Goal: Information Seeking & Learning: Learn about a topic

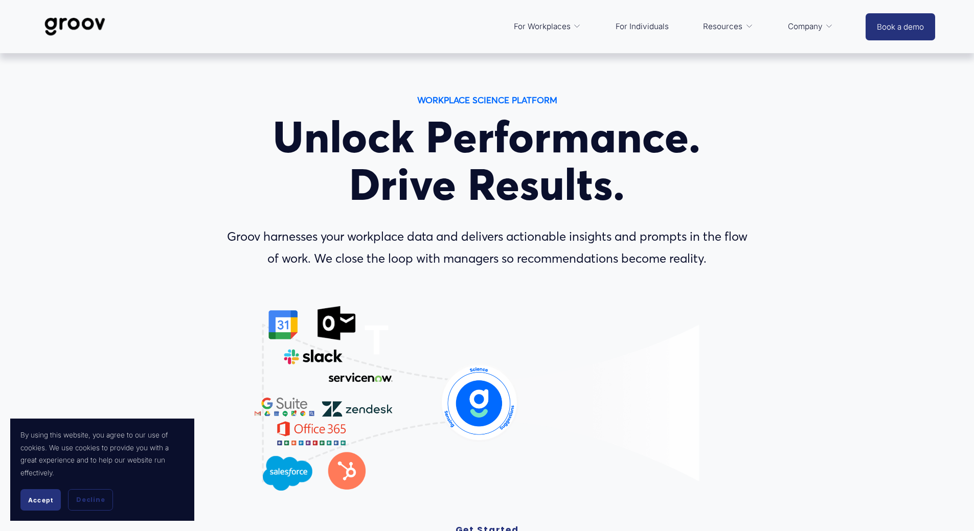
click at [660, 29] on link "For Individuals" at bounding box center [641, 26] width 63 height 25
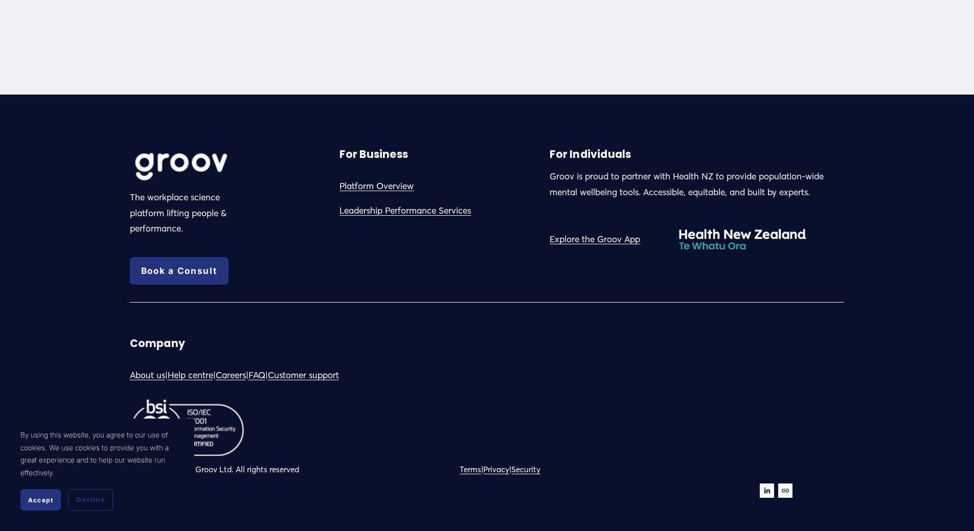
scroll to position [2953, 0]
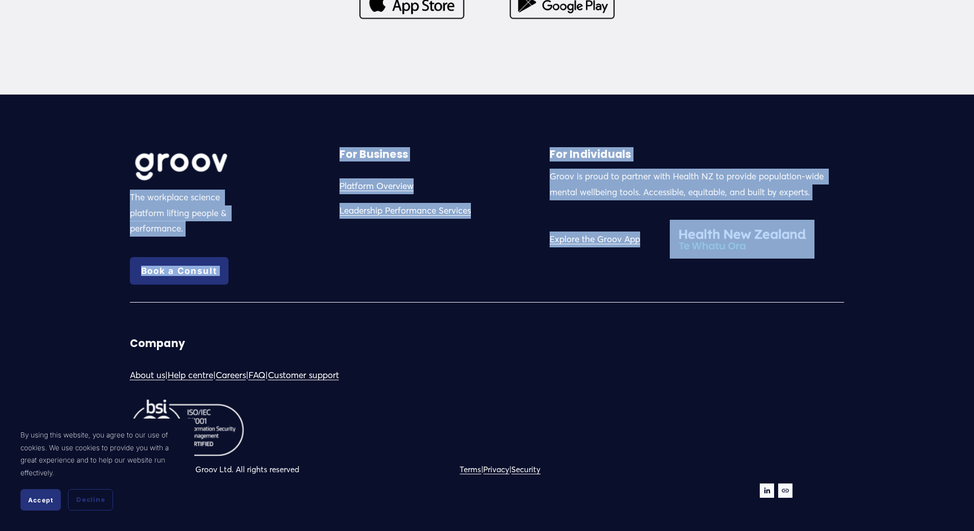
drag, startPoint x: 319, startPoint y: 216, endPoint x: 612, endPoint y: 278, distance: 299.3
click at [612, 278] on div "The workplace science platform lifting people & performance. Book a Consult For…" at bounding box center [487, 313] width 974 height 372
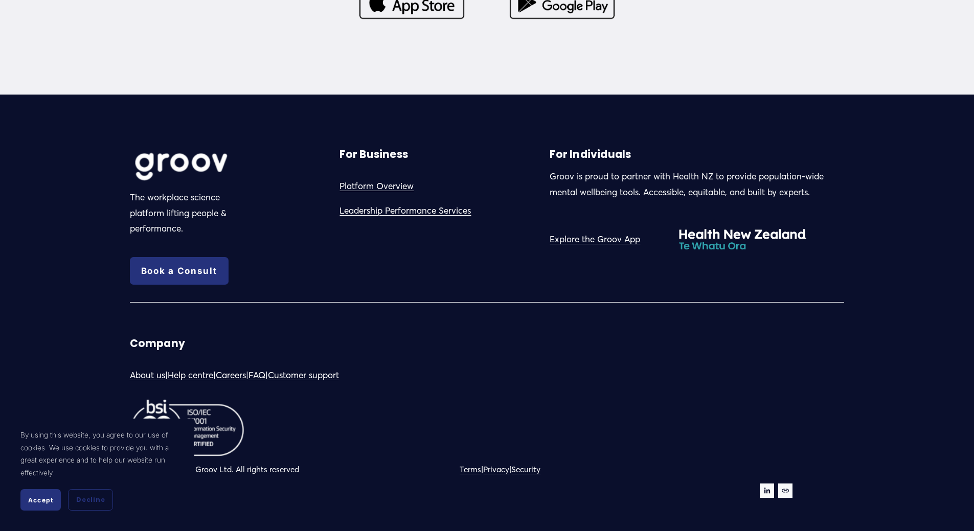
drag, startPoint x: 591, startPoint y: 286, endPoint x: 487, endPoint y: 283, distance: 103.8
click at [487, 283] on div "The workplace science platform lifting people & performance. Book a Consult For…" at bounding box center [487, 313] width 974 height 372
click at [509, 470] on link "Privacy" at bounding box center [496, 470] width 26 height 14
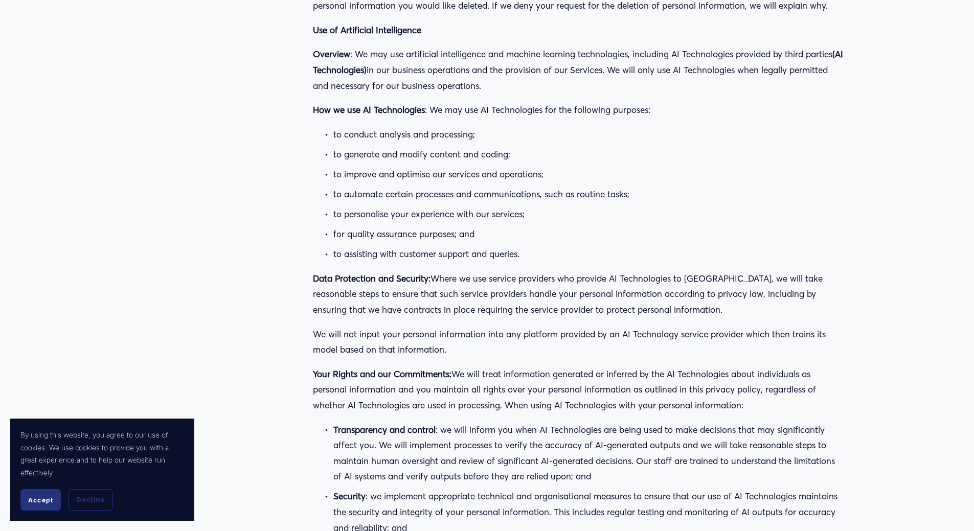
scroll to position [17541, 0]
